Goal: Task Accomplishment & Management: Manage account settings

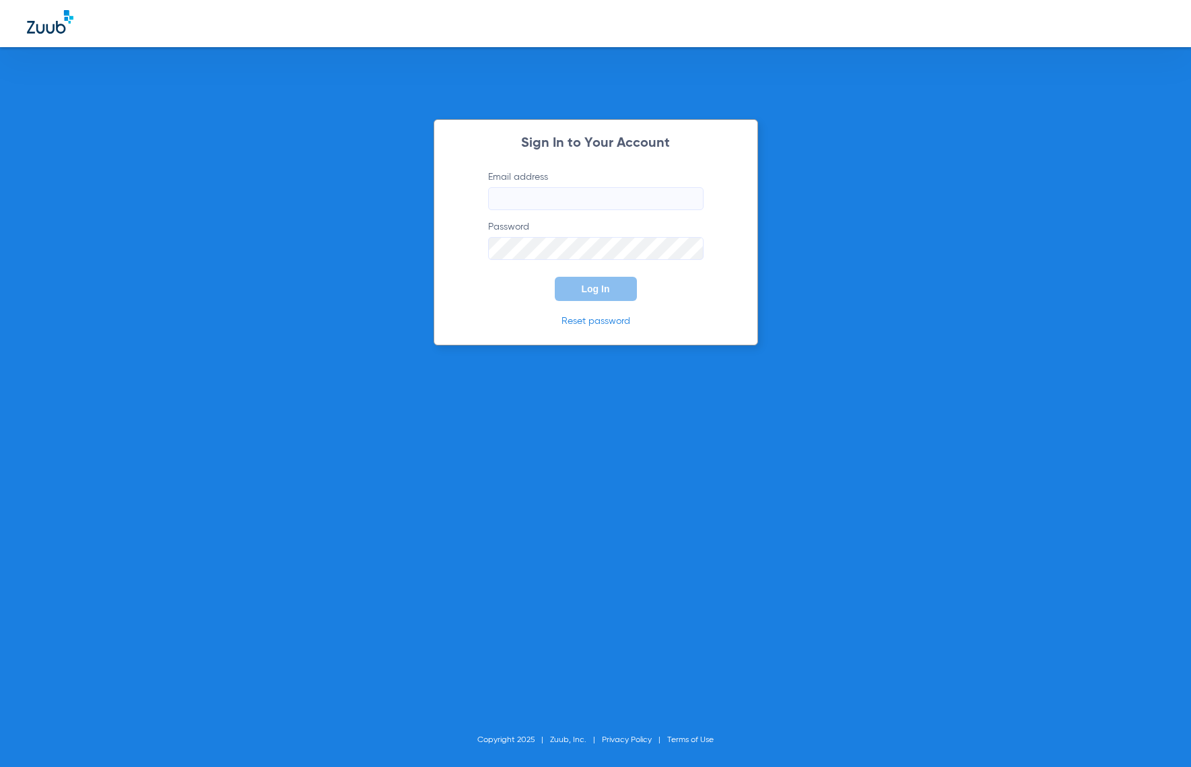
click at [542, 208] on input "Email address" at bounding box center [595, 198] width 215 height 23
type input "[PERSON_NAME][EMAIL_ADDRESS][DOMAIN_NAME]"
click at [555, 277] on button "Log In" at bounding box center [596, 289] width 82 height 24
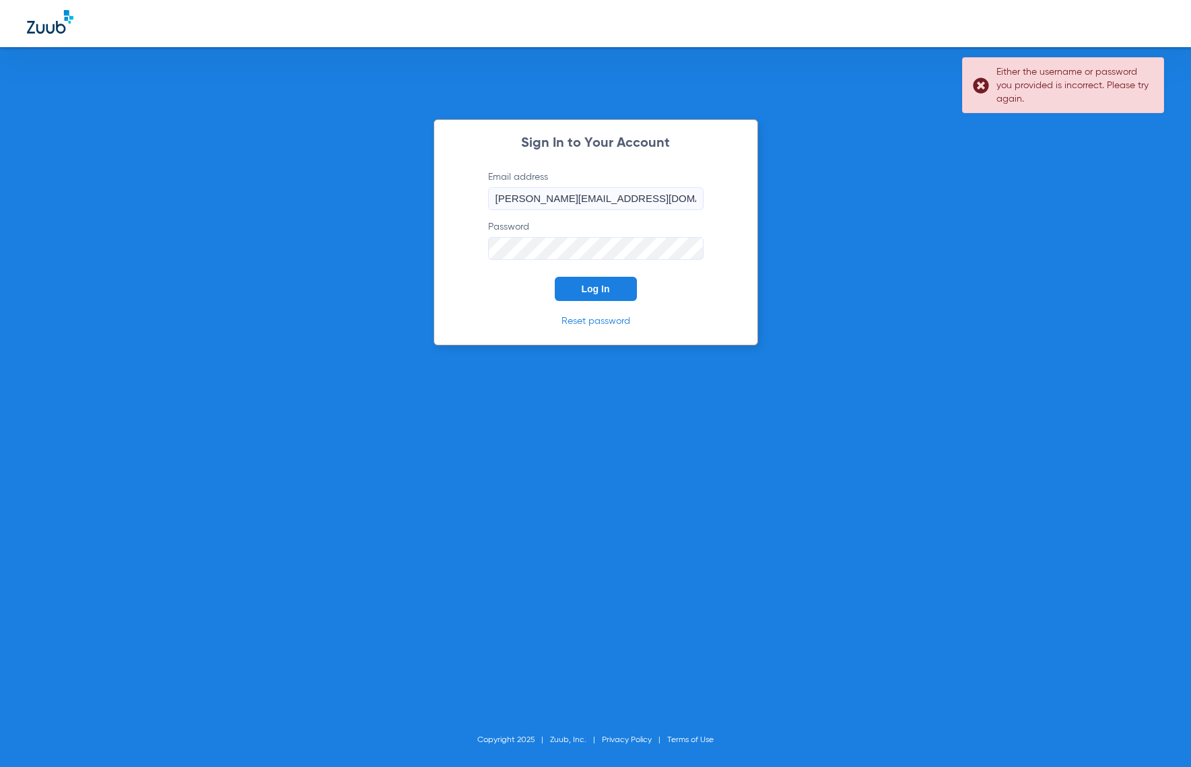
click at [114, 224] on div "Sign In to Your Account Email address [PERSON_NAME][EMAIL_ADDRESS][DOMAIN_NAME]…" at bounding box center [595, 383] width 1191 height 767
click at [555, 277] on button "Log In" at bounding box center [596, 289] width 82 height 24
click at [152, 226] on div "Sign In to Your Account Email address [PERSON_NAME][EMAIL_ADDRESS][DOMAIN_NAME]…" at bounding box center [595, 383] width 1191 height 767
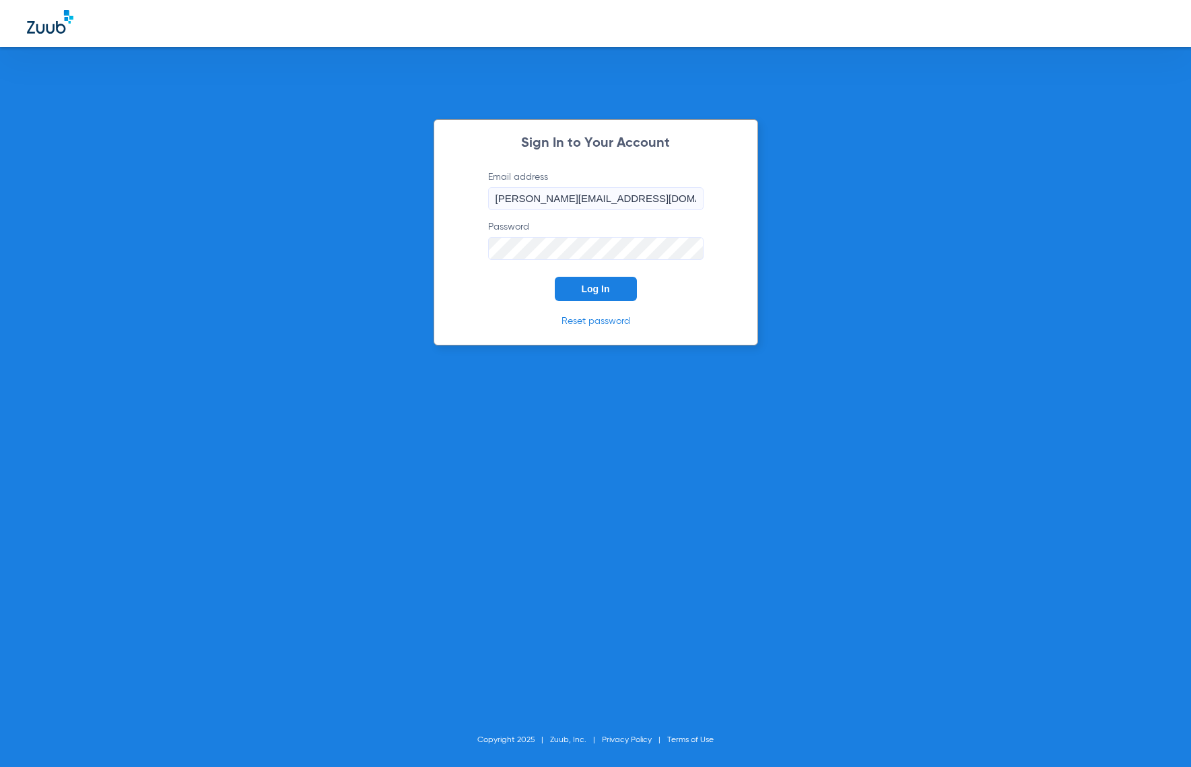
click at [555, 277] on button "Log In" at bounding box center [596, 289] width 82 height 24
click at [314, 261] on div "Sign In to Your Account Email address [PERSON_NAME][EMAIL_ADDRESS][DOMAIN_NAME]…" at bounding box center [595, 383] width 1191 height 767
click at [609, 284] on span "Log In" at bounding box center [596, 288] width 28 height 11
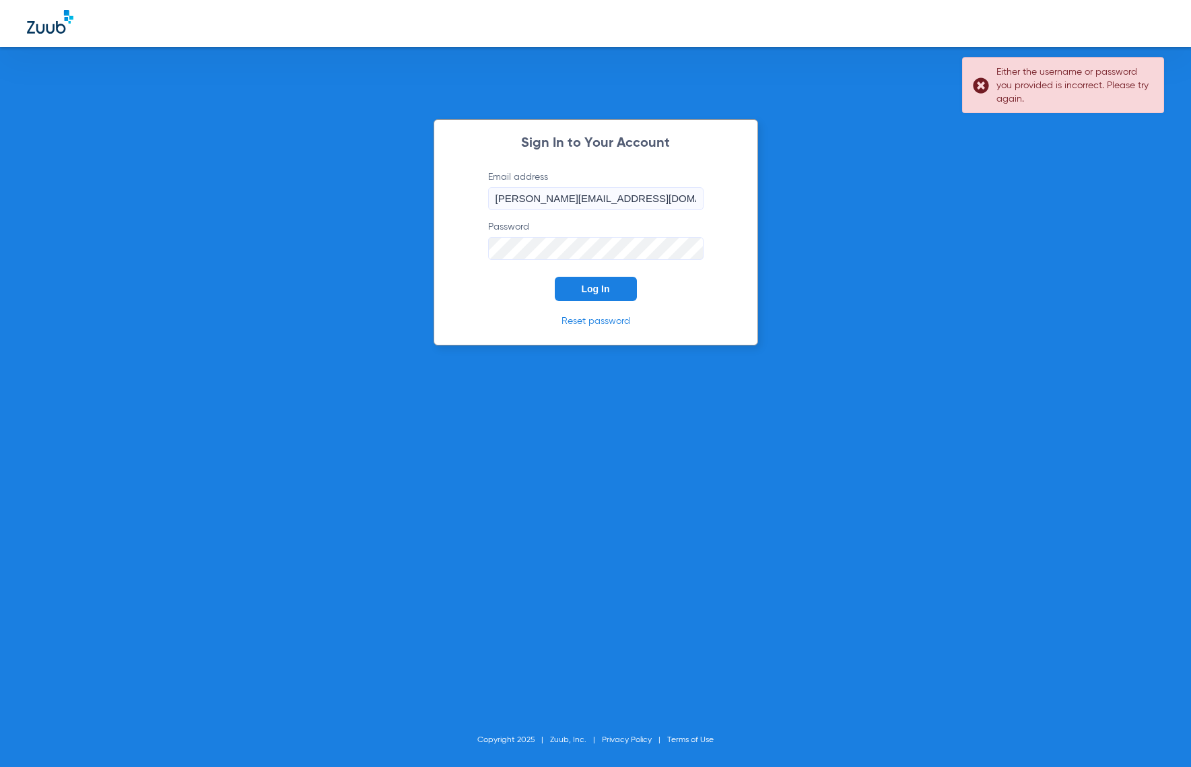
click at [601, 316] on link "Reset password" at bounding box center [596, 320] width 69 height 9
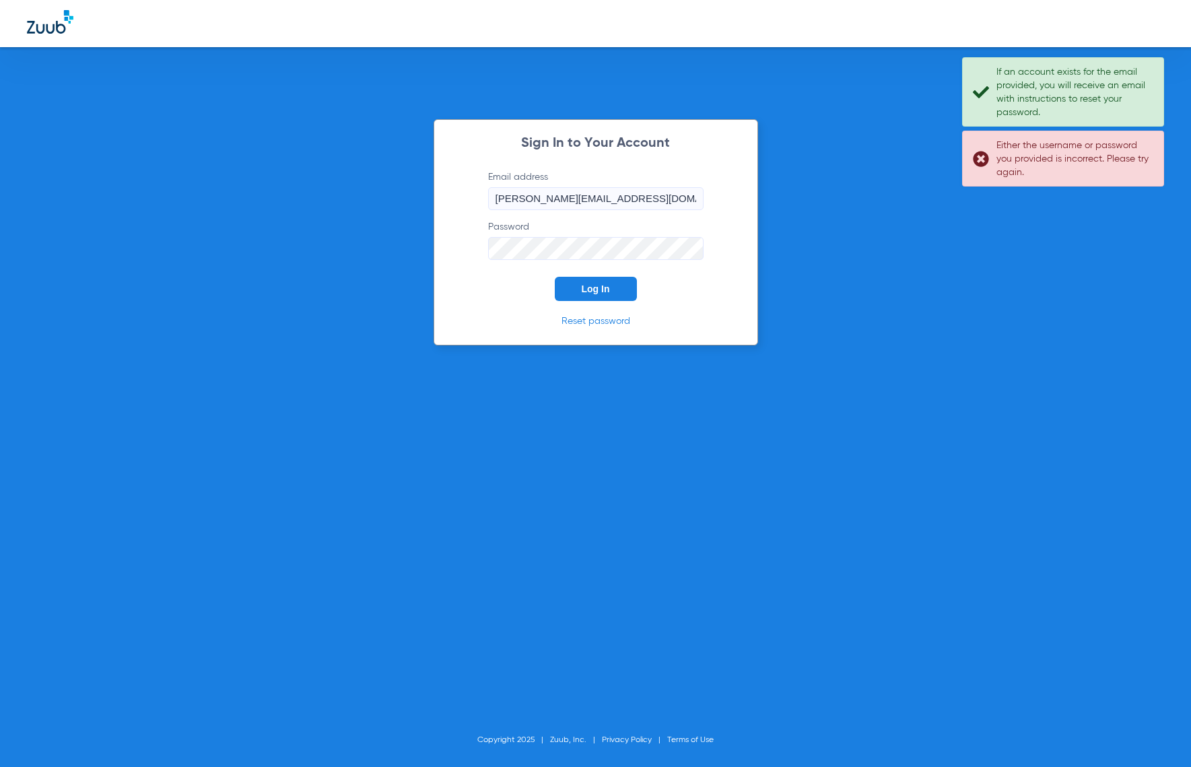
click at [220, 257] on div "Sign In to Your Account Email address [PERSON_NAME][EMAIL_ADDRESS][DOMAIN_NAME]…" at bounding box center [595, 383] width 1191 height 767
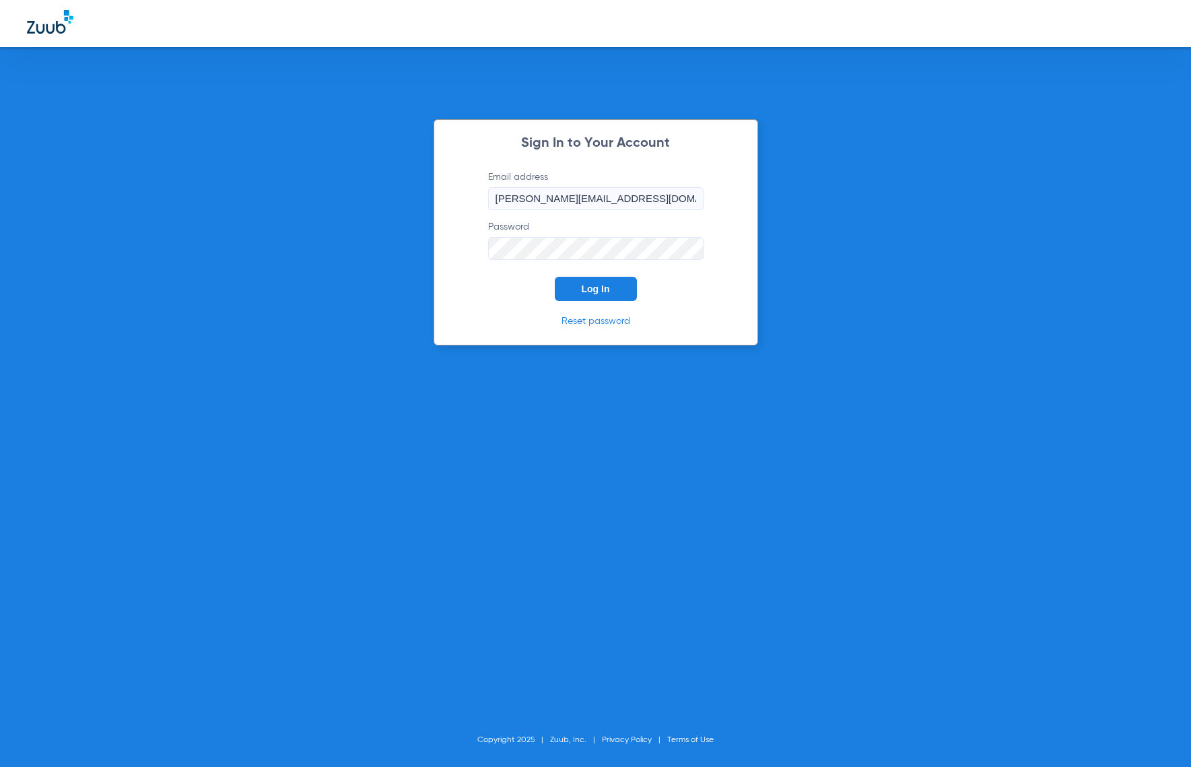
click at [555, 277] on button "Log In" at bounding box center [596, 289] width 82 height 24
click at [323, 252] on div "Sign In to Your Account Email address [PERSON_NAME][EMAIL_ADDRESS][DOMAIN_NAME]…" at bounding box center [595, 383] width 1191 height 767
click at [555, 277] on button "Log In" at bounding box center [596, 289] width 82 height 24
